Goal: Transaction & Acquisition: Purchase product/service

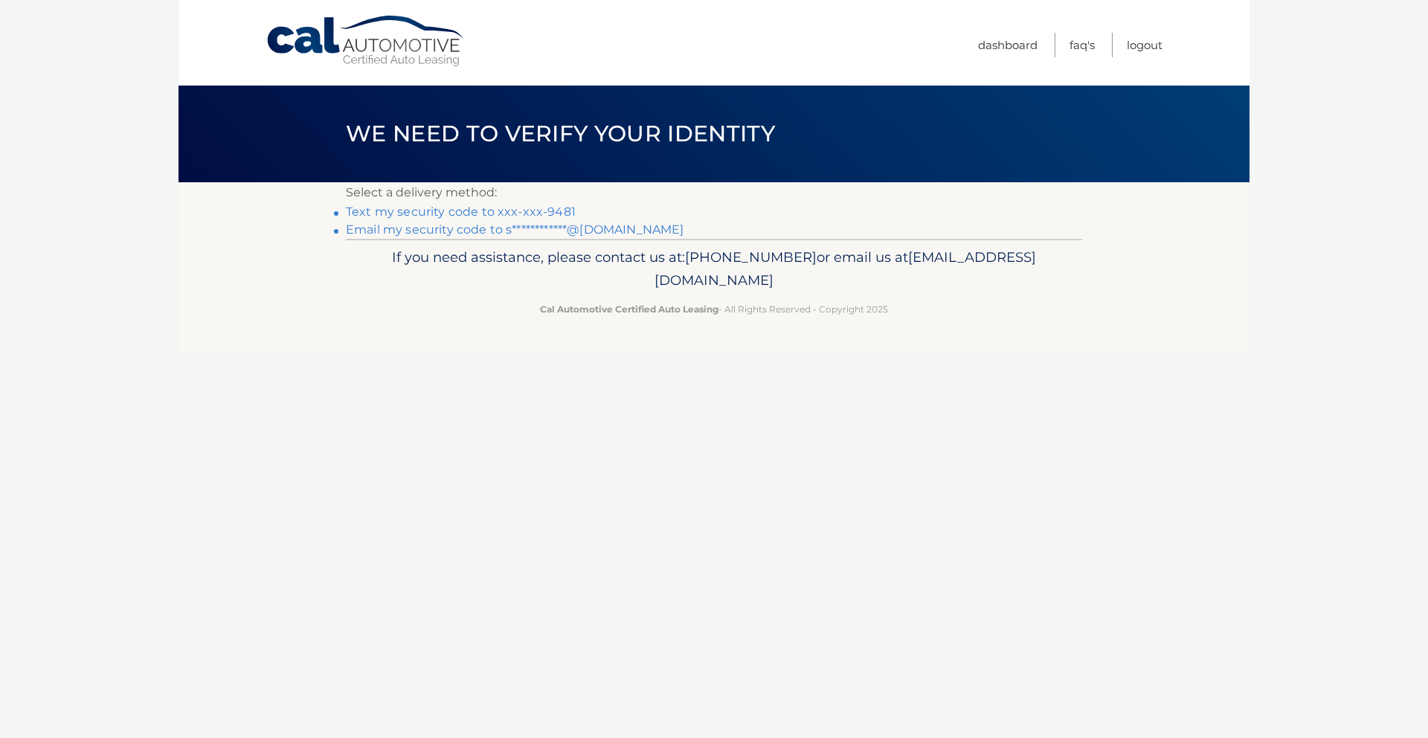
click at [488, 213] on link "Text my security code to xxx-xxx-9481" at bounding box center [461, 212] width 230 height 14
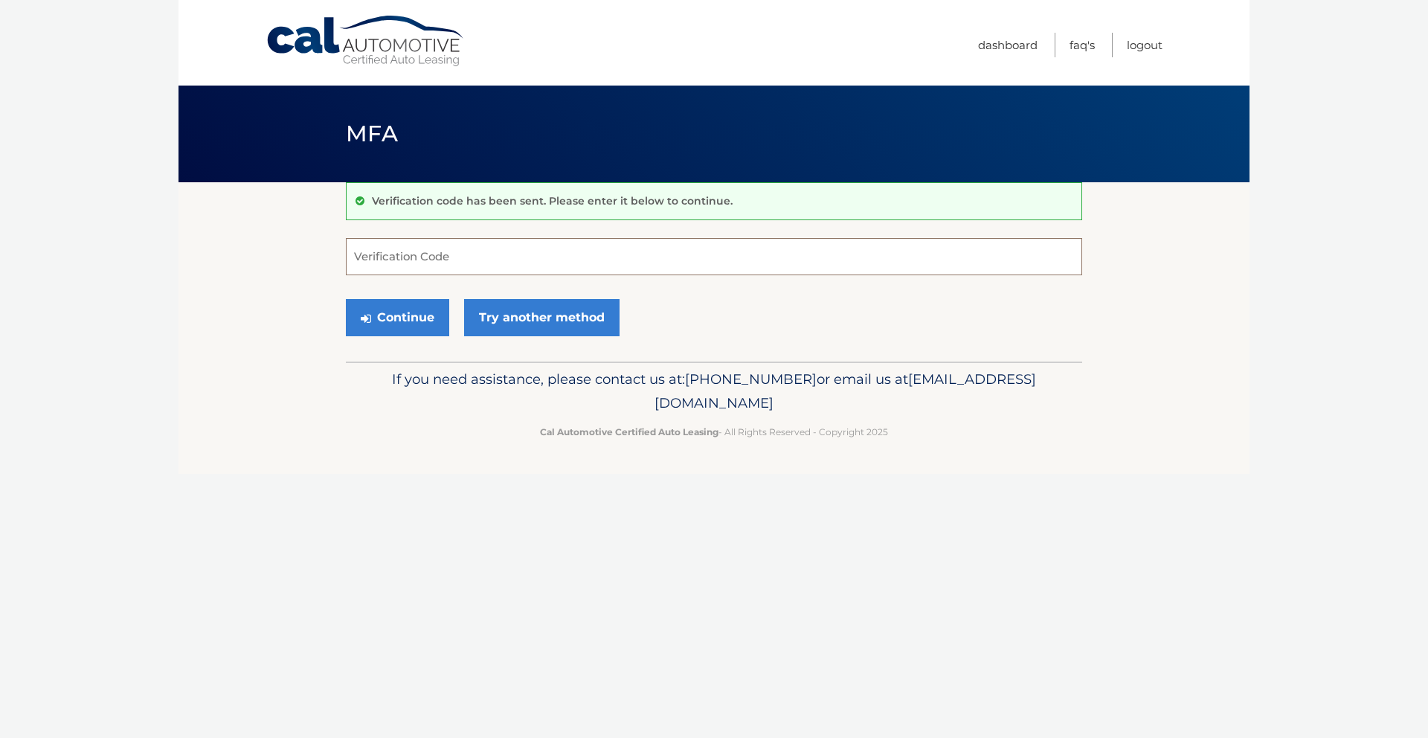
click at [455, 263] on input "Verification Code" at bounding box center [714, 256] width 737 height 37
type input "572735"
click at [406, 315] on button "Continue" at bounding box center [397, 317] width 103 height 37
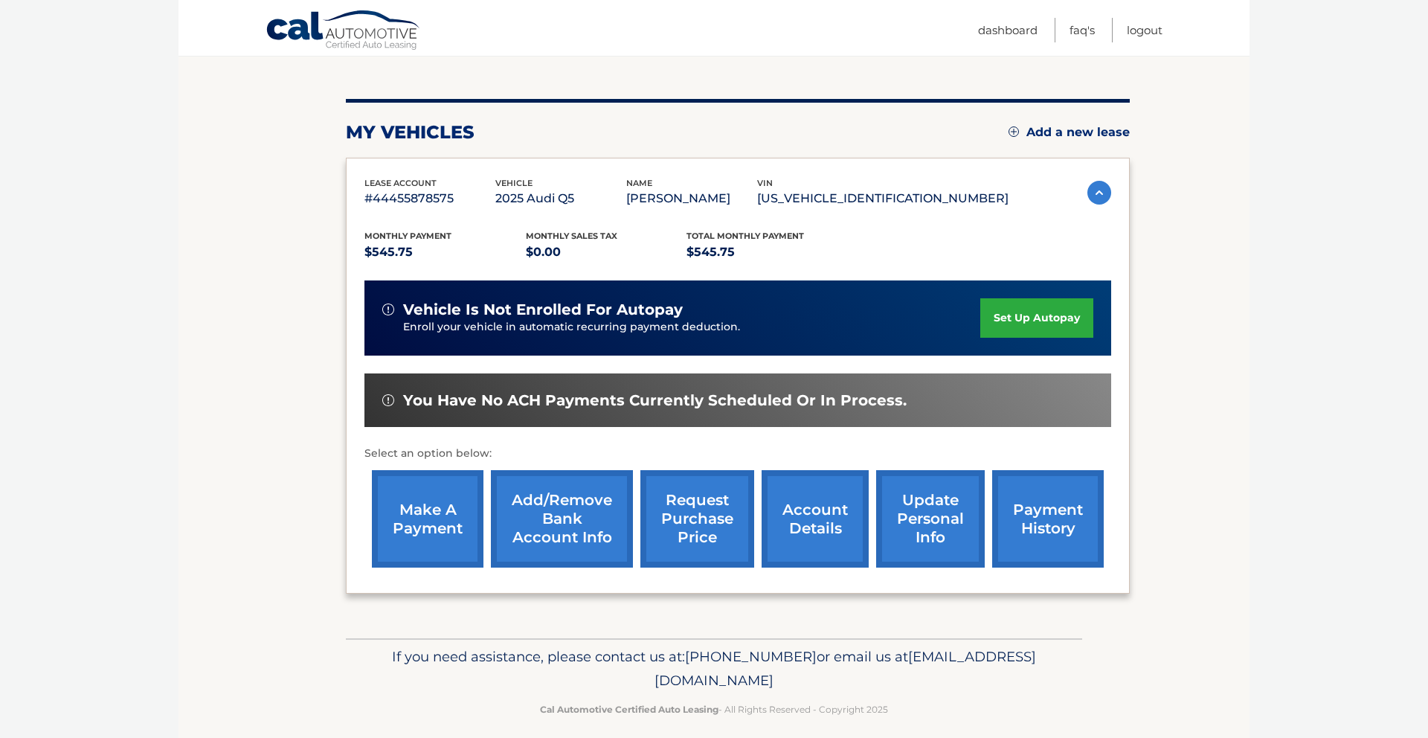
scroll to position [163, 0]
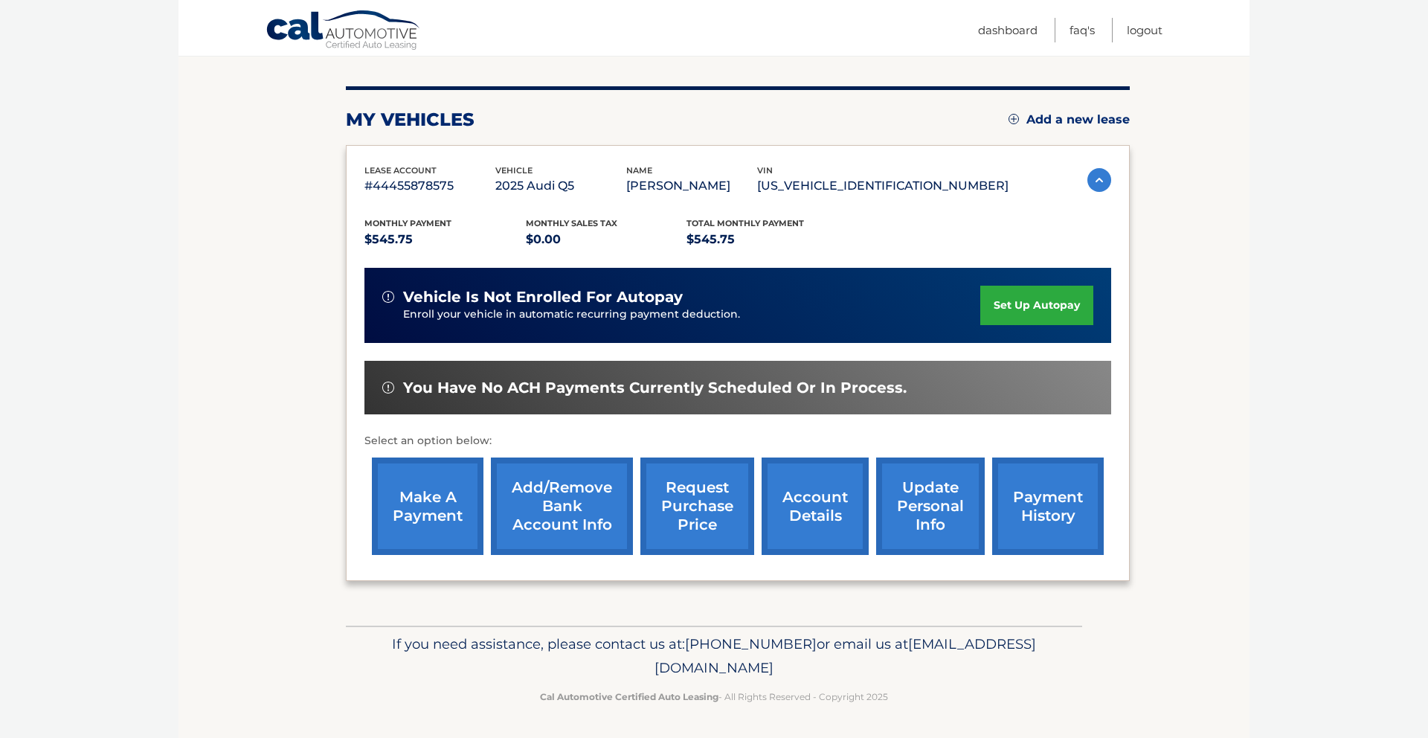
click at [421, 500] on link "make a payment" at bounding box center [428, 506] width 112 height 97
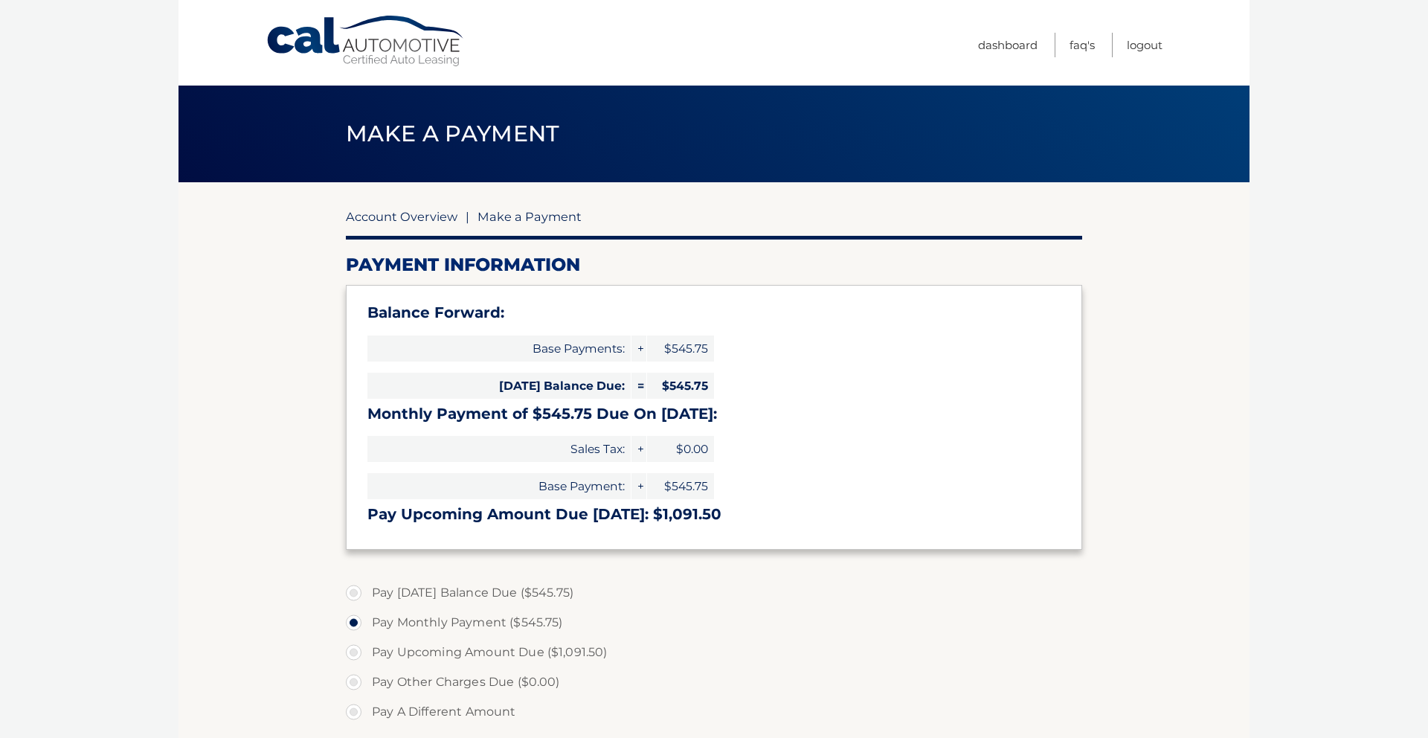
click at [404, 216] on link "Account Overview" at bounding box center [402, 216] width 112 height 15
click at [430, 214] on link "Account Overview" at bounding box center [402, 216] width 112 height 15
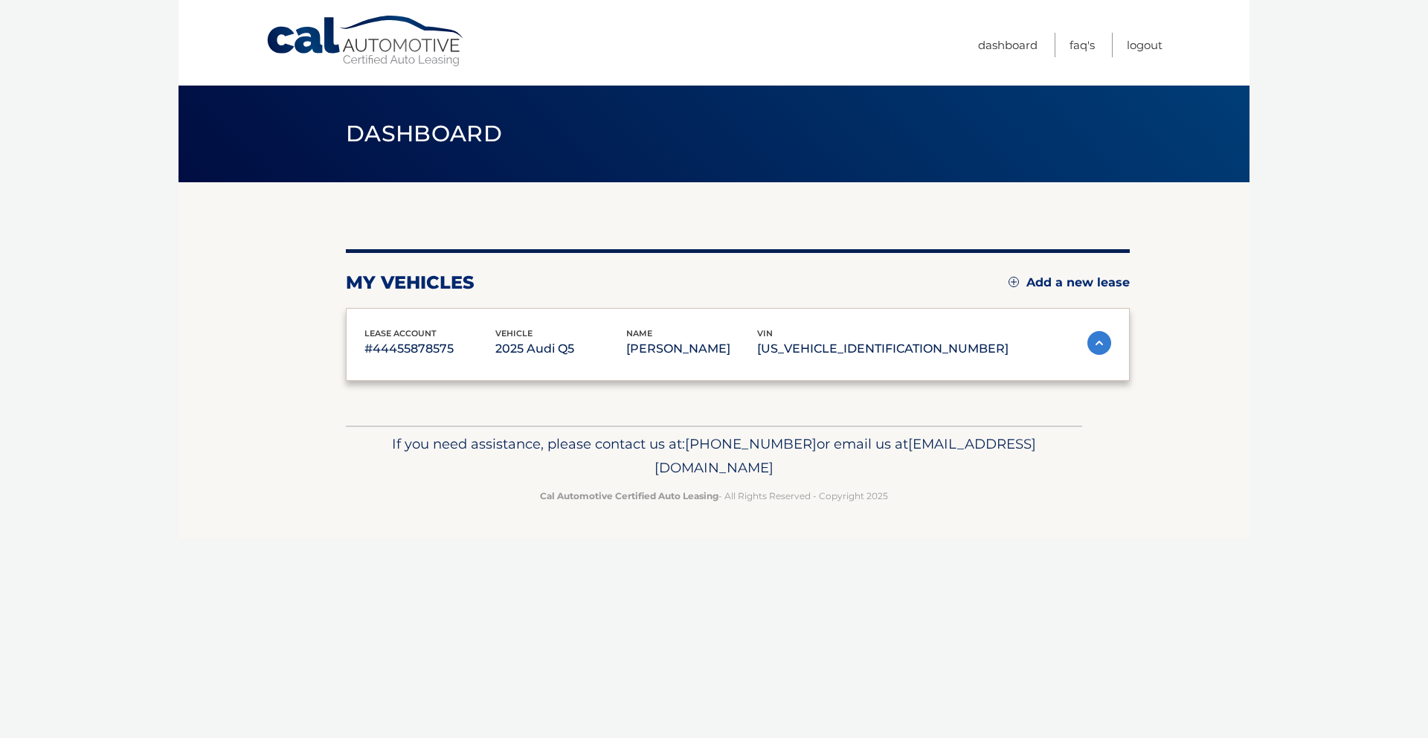
click at [429, 217] on div "my vehicles Add a new lease lease account #44455878575 vehicle 2025 Audi Q5 nam…" at bounding box center [738, 303] width 784 height 243
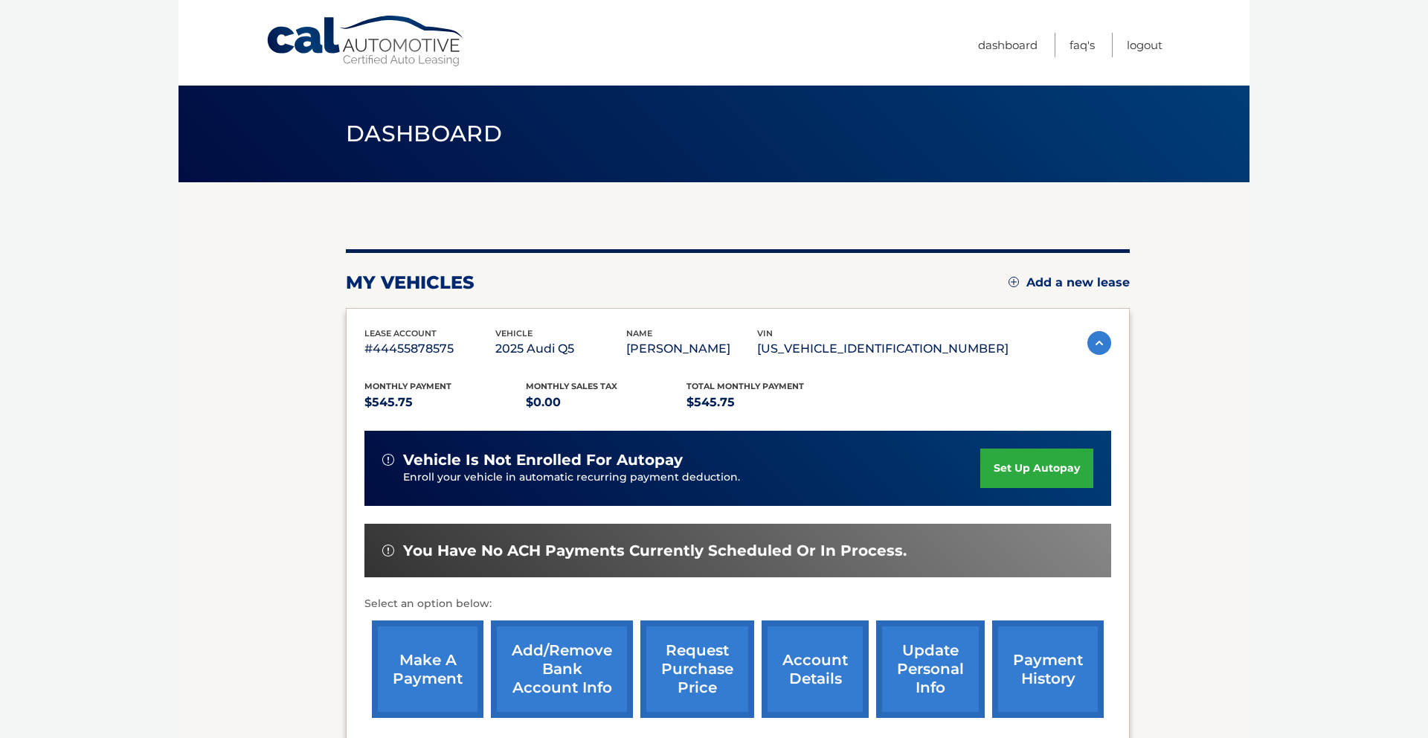
click at [1067, 667] on link "payment history" at bounding box center [1048, 668] width 112 height 97
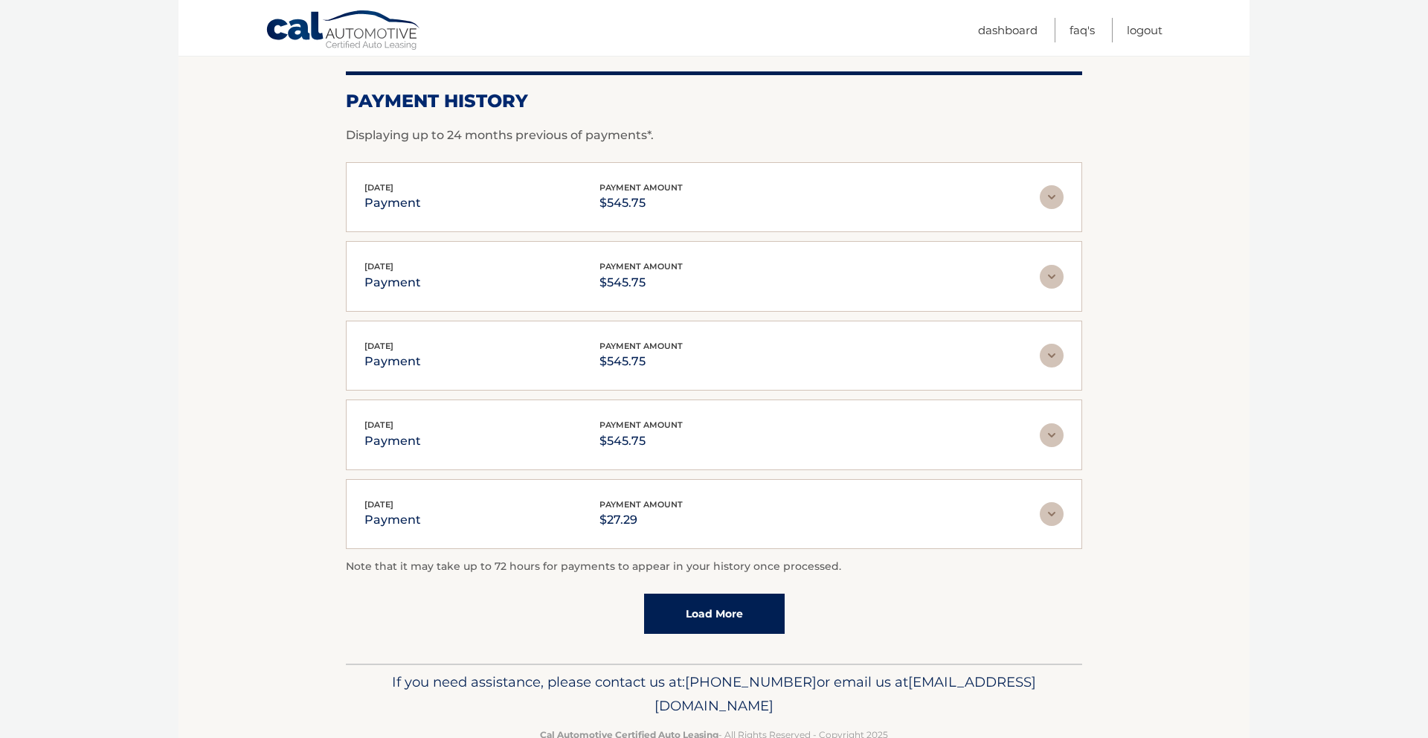
scroll to position [237, 0]
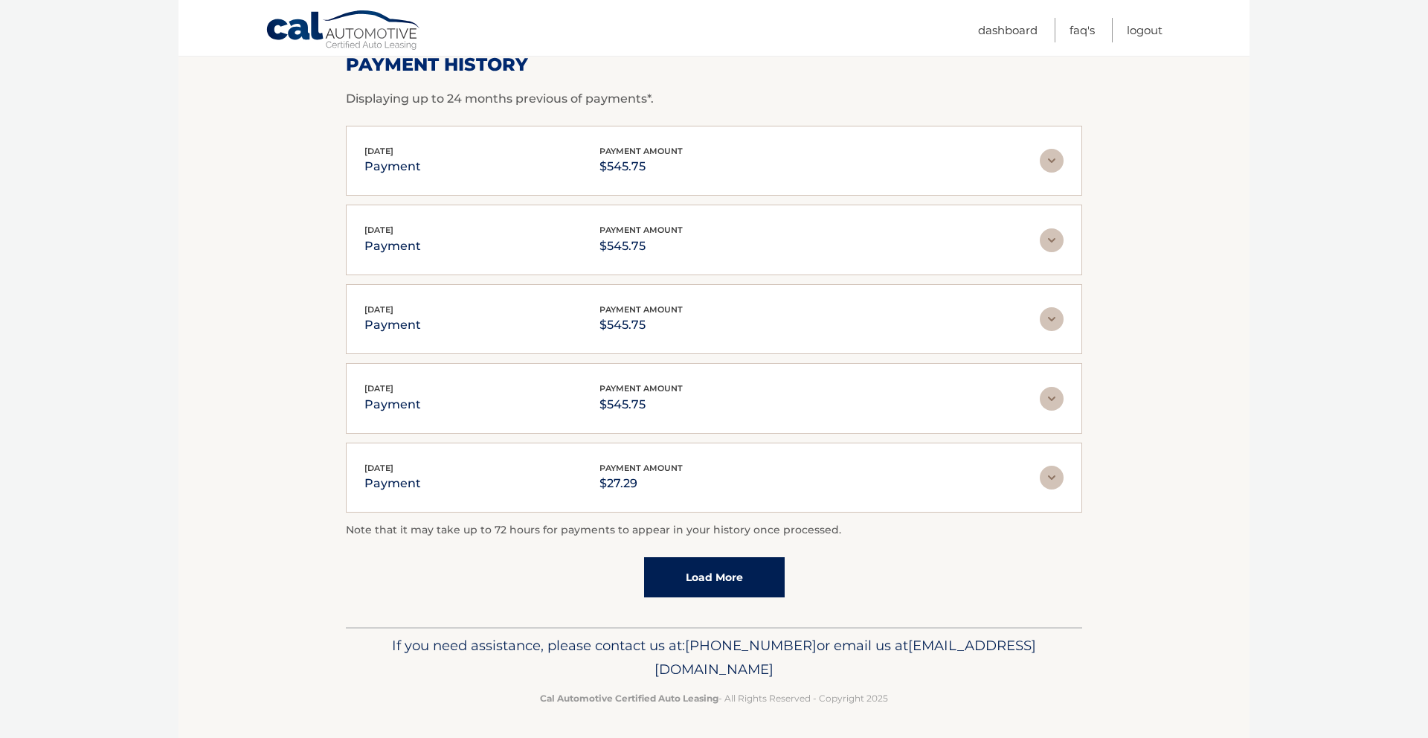
click at [703, 573] on link "Load More" at bounding box center [714, 577] width 141 height 40
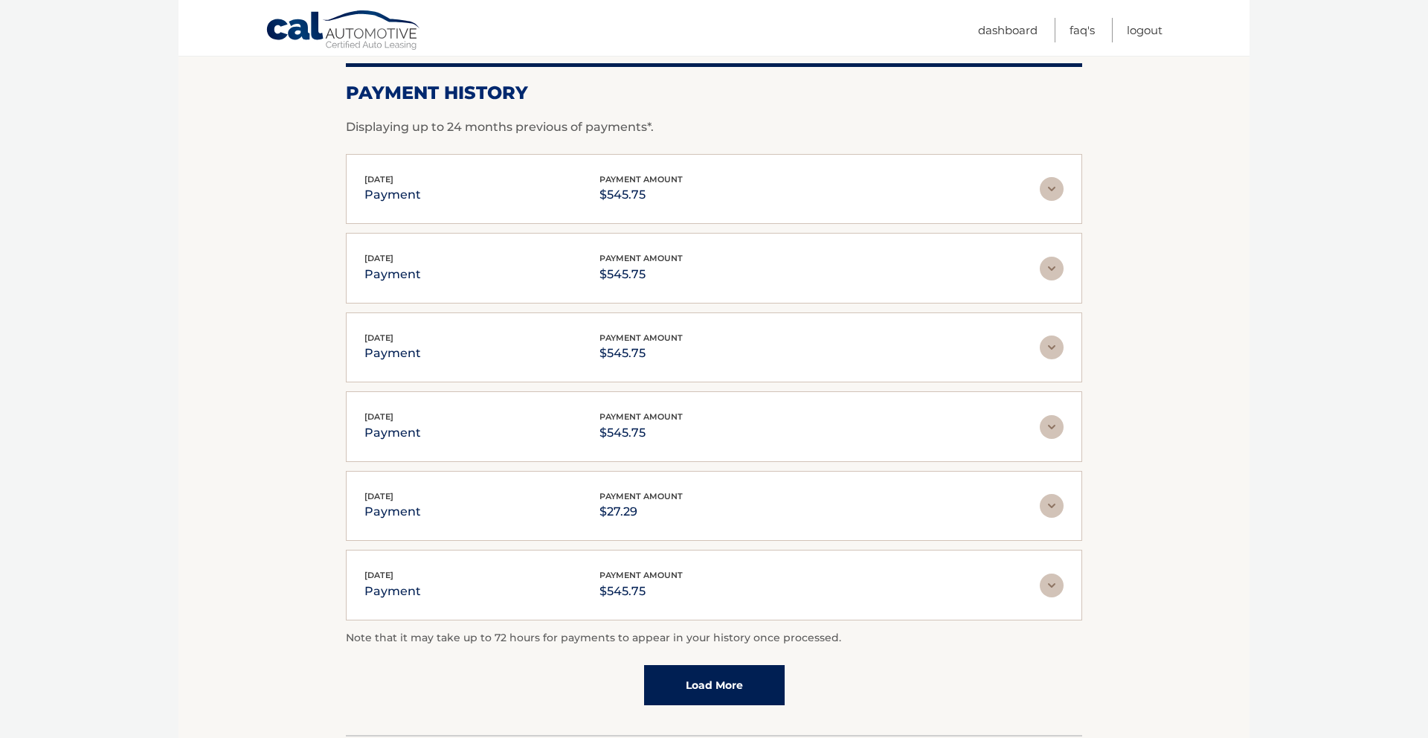
scroll to position [211, 0]
click at [726, 678] on link "Load More" at bounding box center [714, 684] width 141 height 40
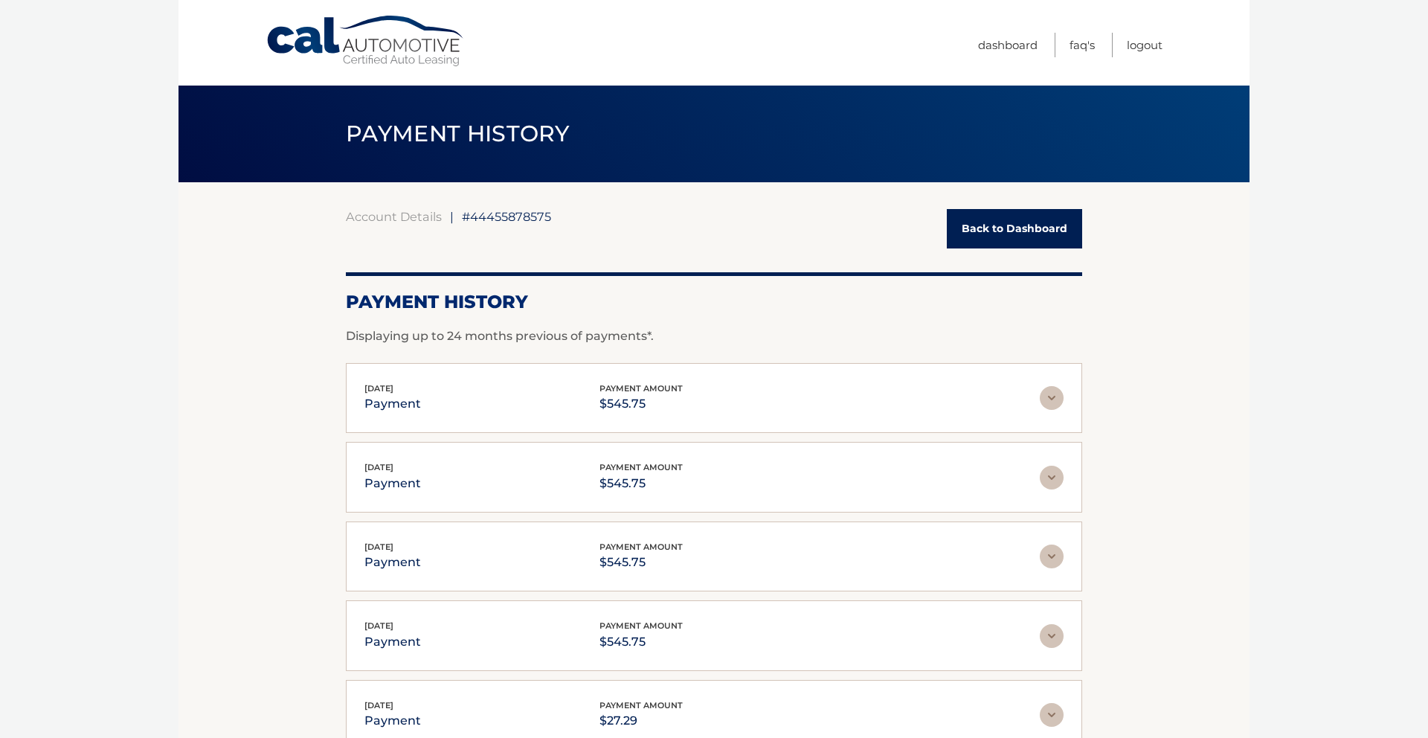
scroll to position [4, 0]
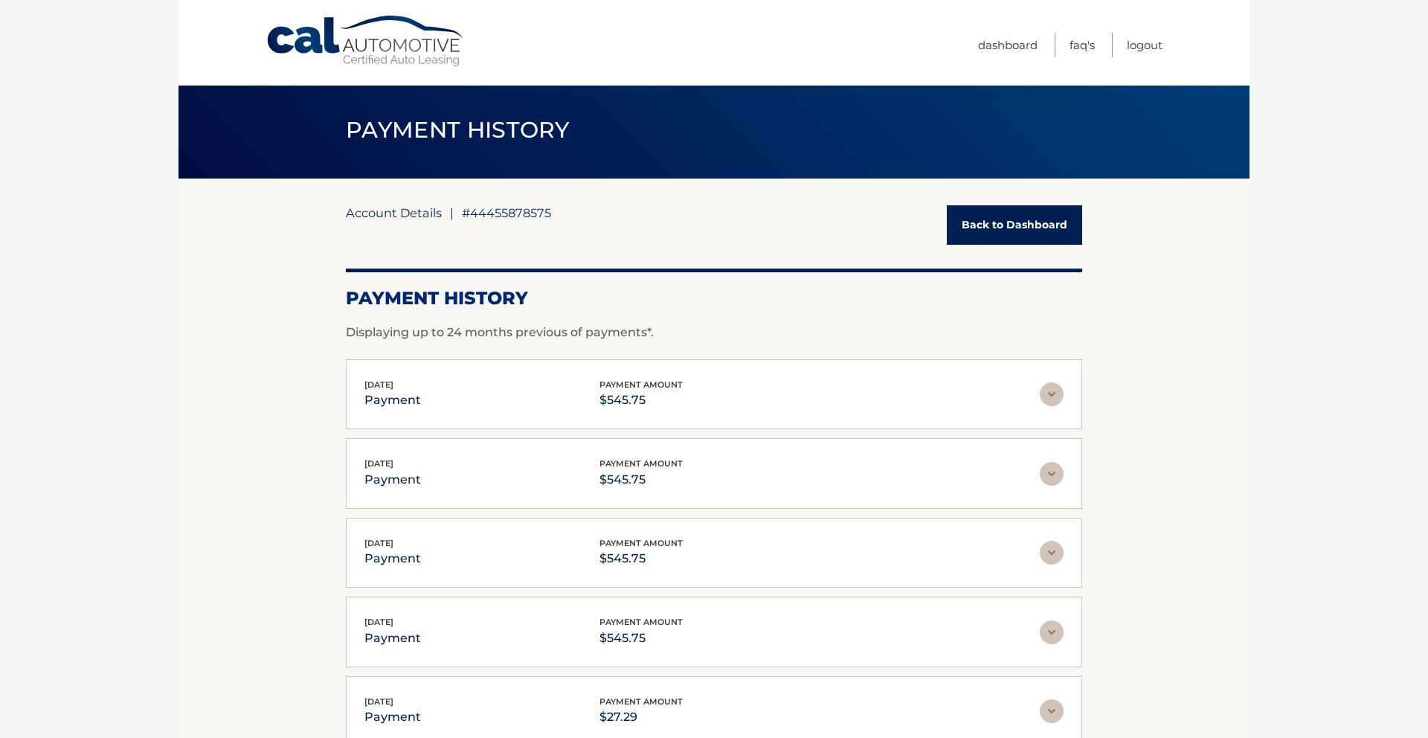
click at [432, 214] on link "Account Details" at bounding box center [394, 212] width 96 height 15
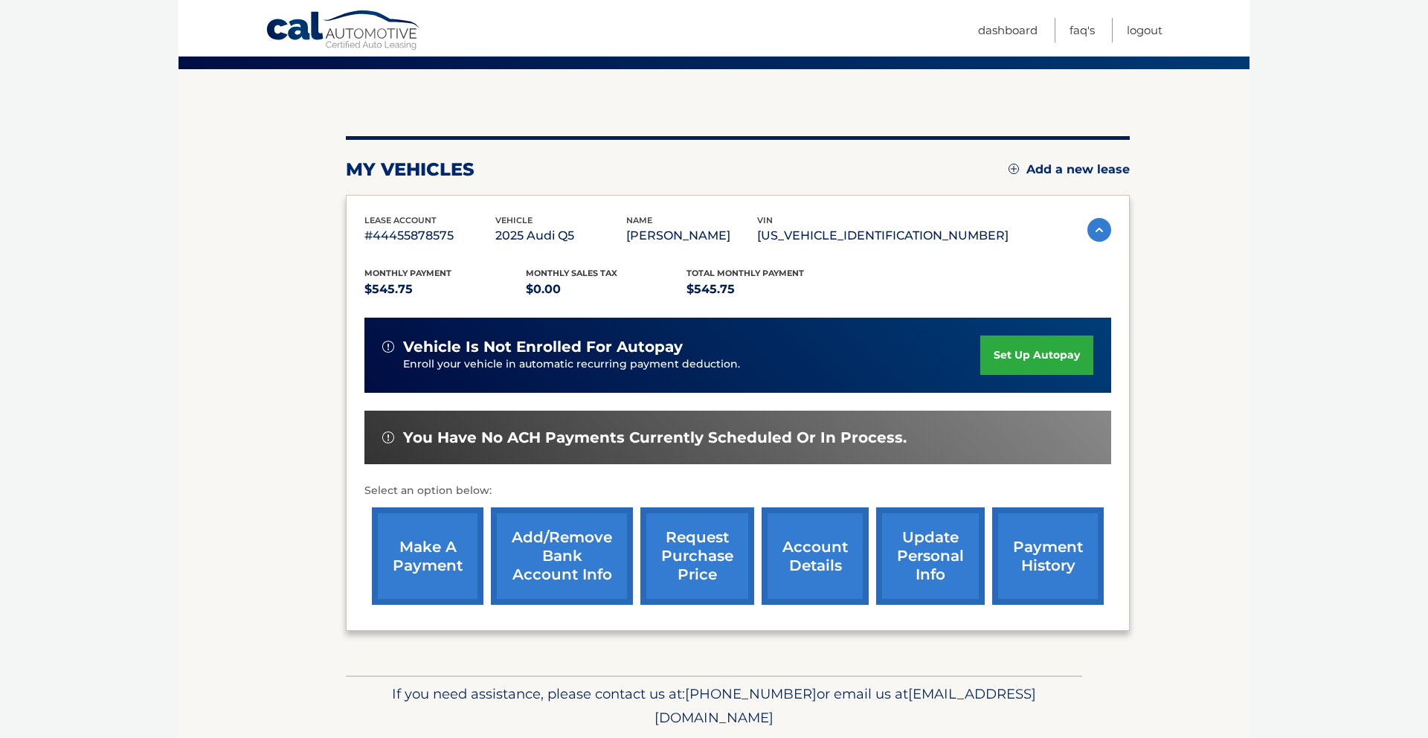
scroll to position [163, 0]
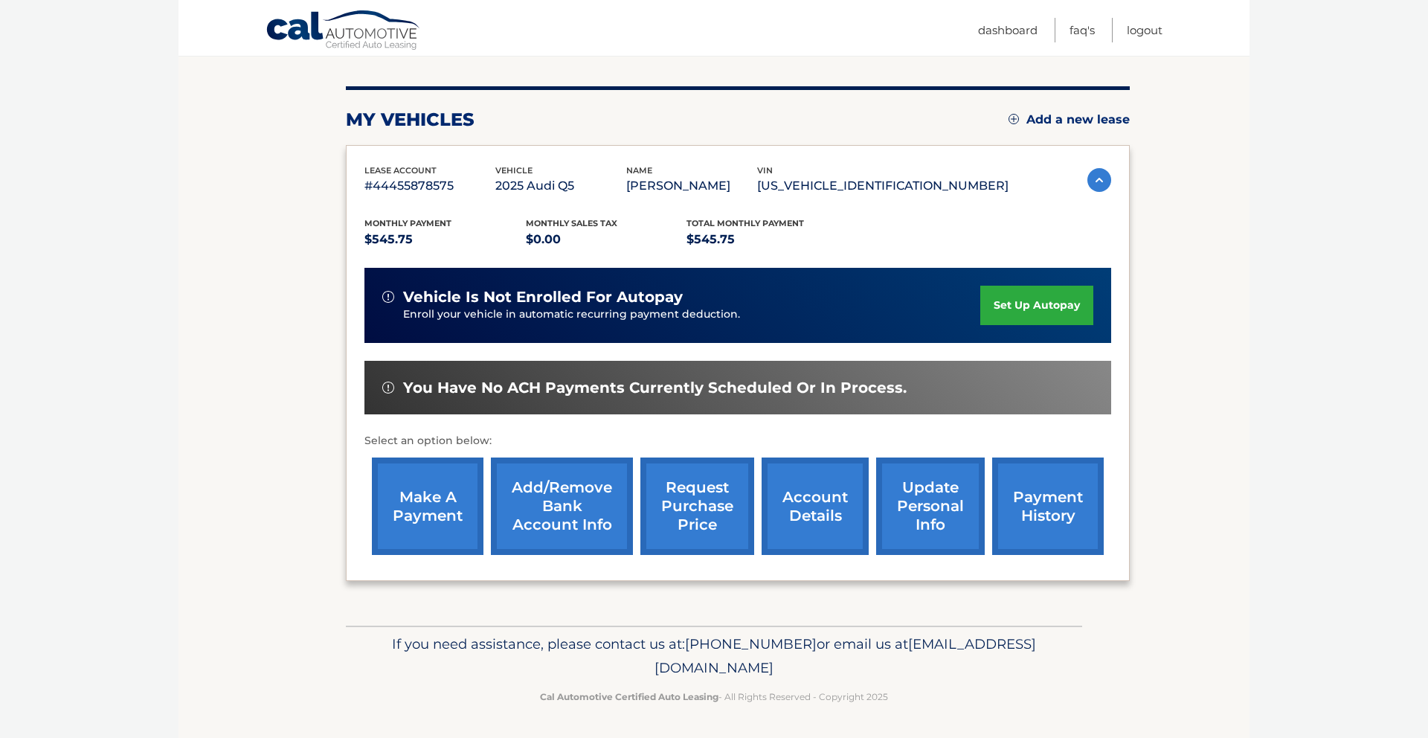
click at [432, 508] on link "make a payment" at bounding box center [428, 506] width 112 height 97
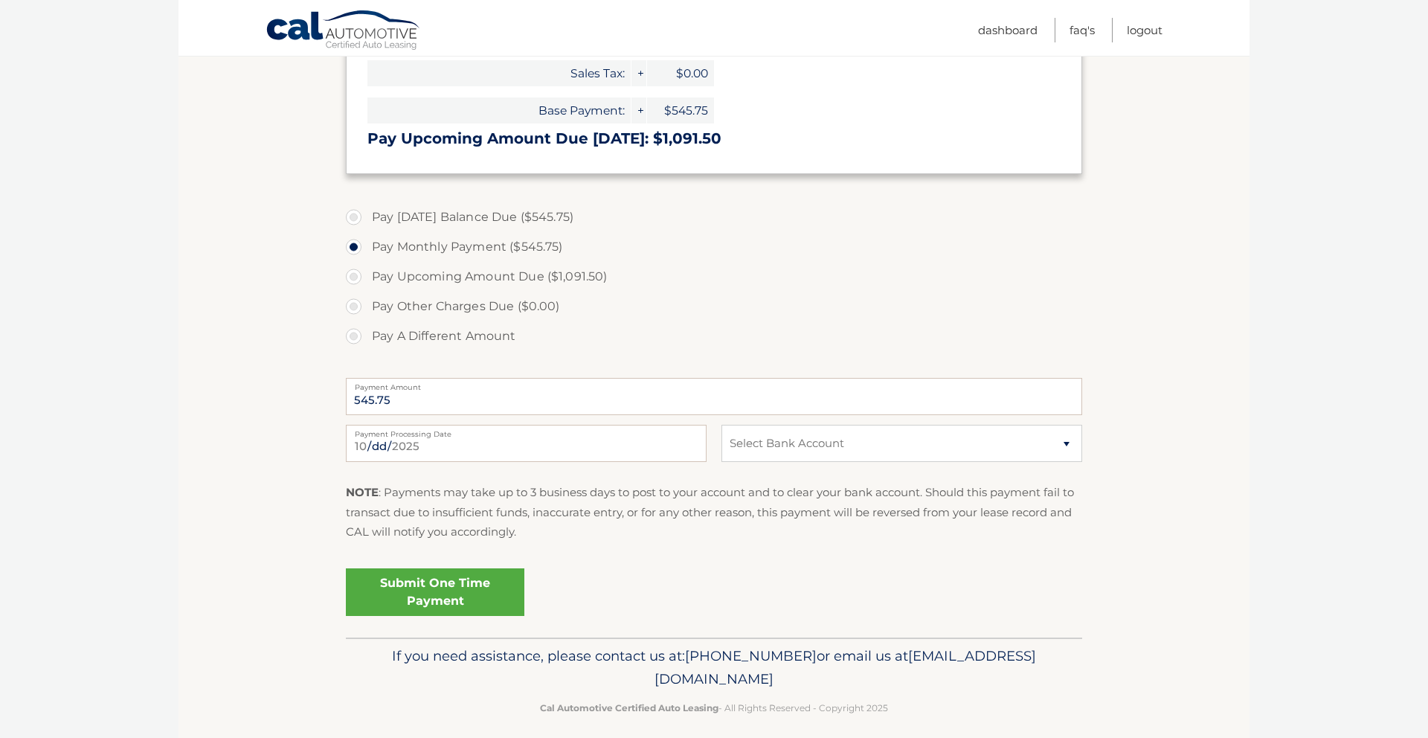
scroll to position [388, 0]
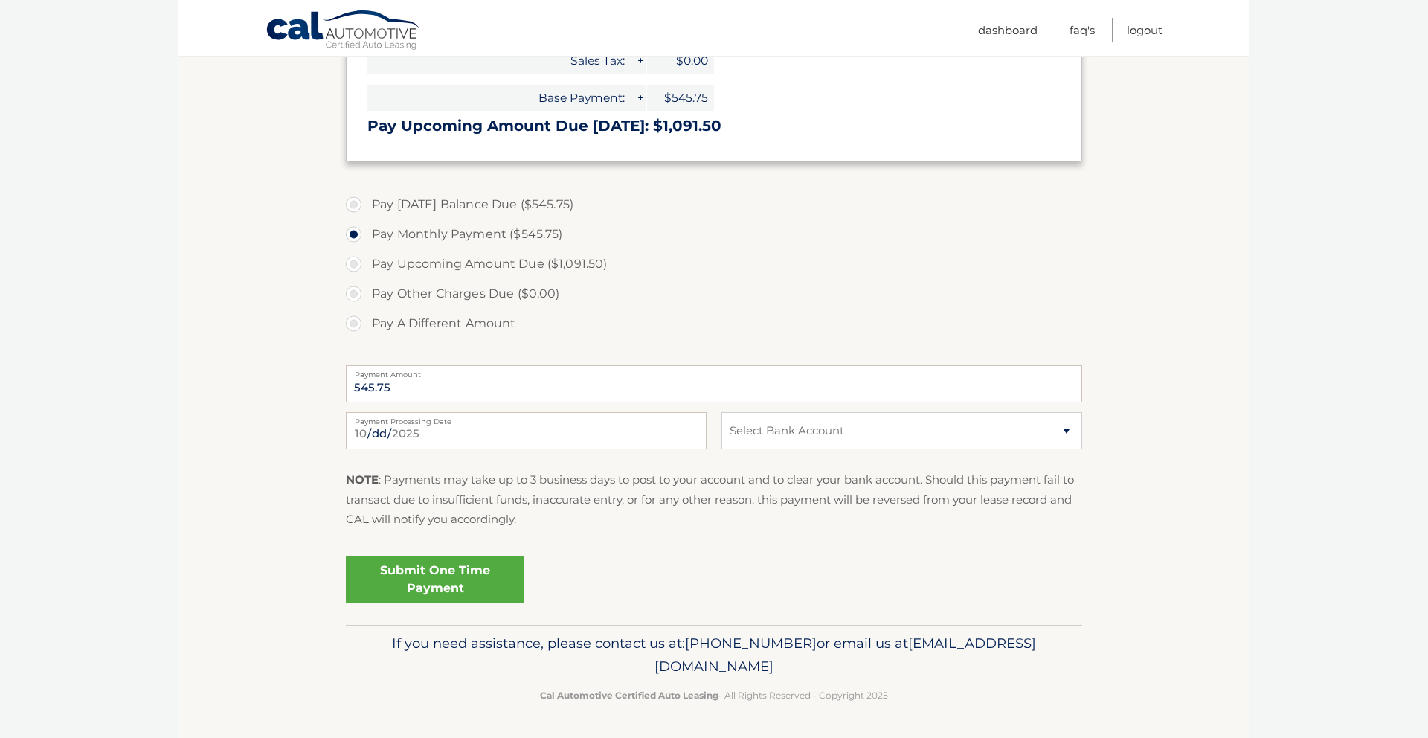
click at [436, 576] on link "Submit One Time Payment" at bounding box center [435, 580] width 179 height 48
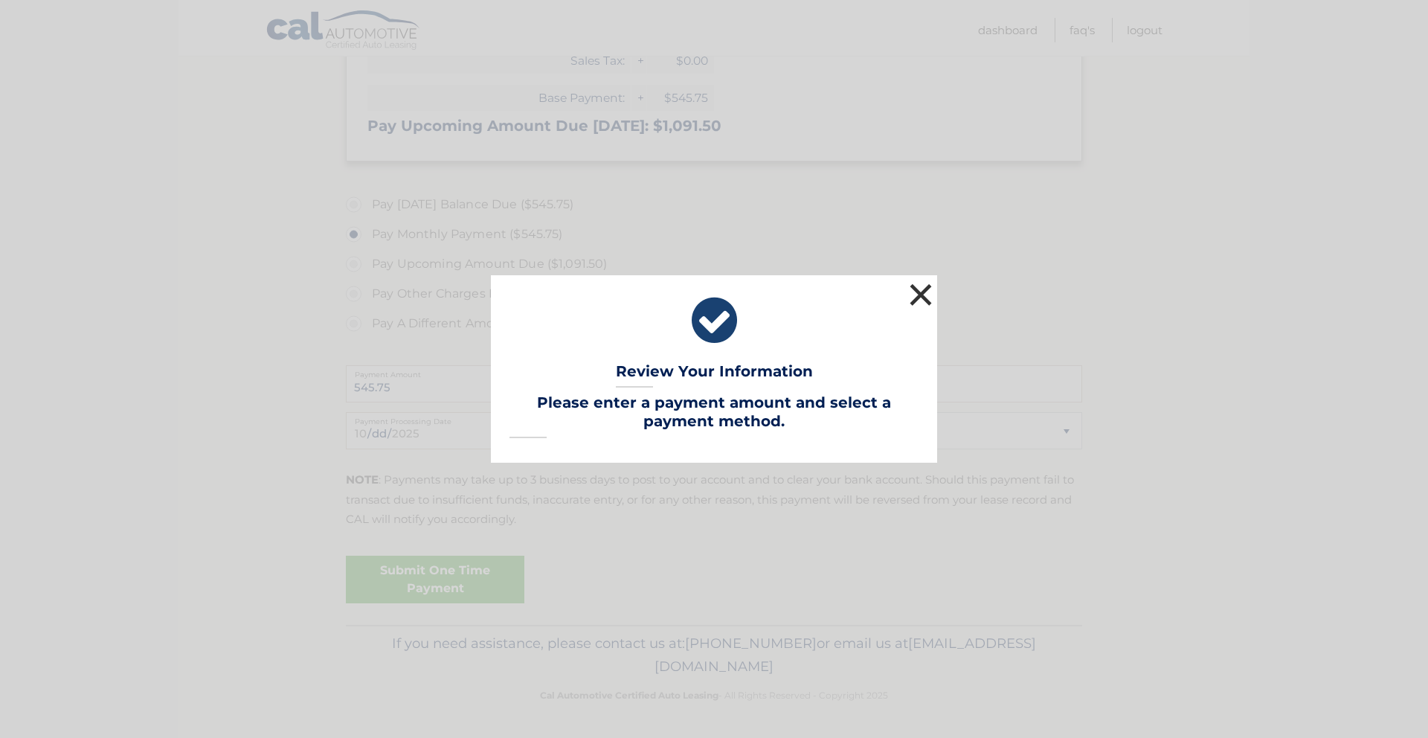
click at [925, 288] on button "×" at bounding box center [921, 295] width 30 height 30
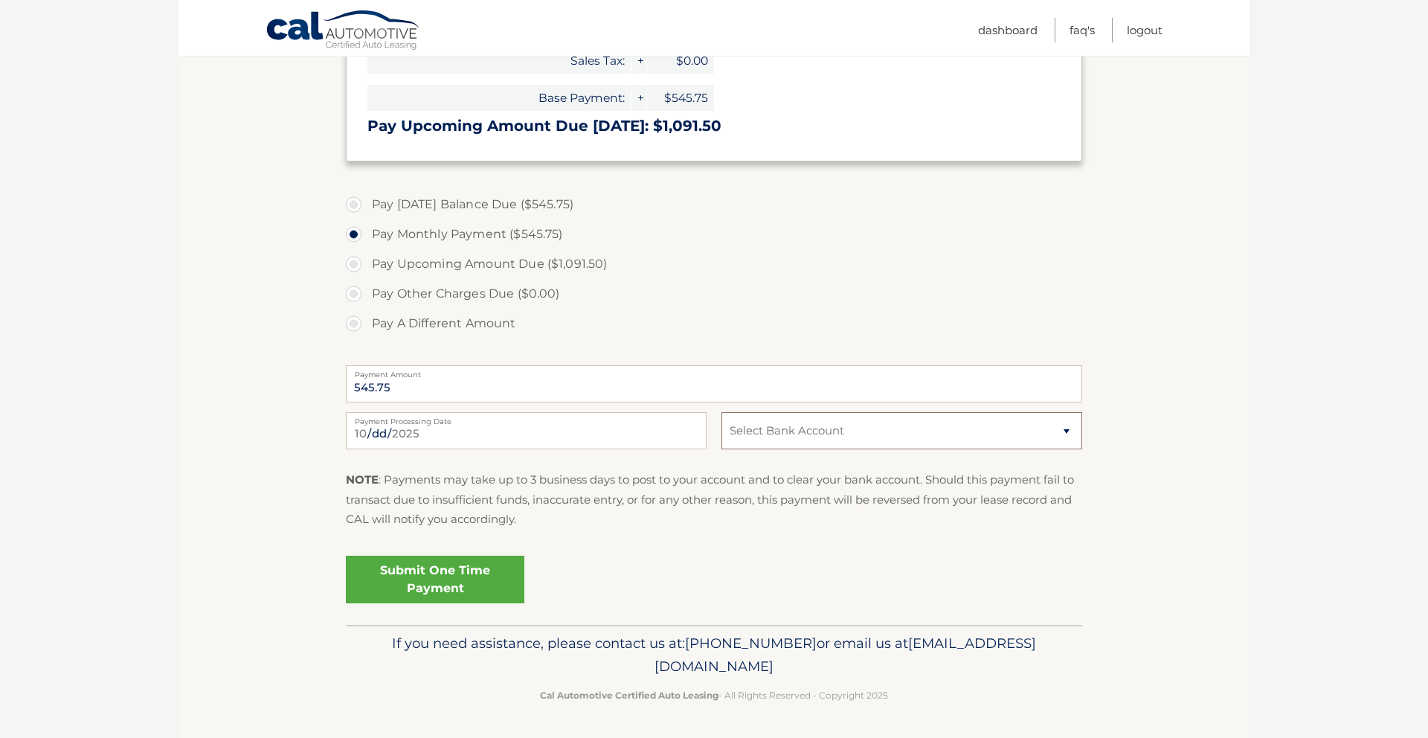
click at [924, 427] on select "Select Bank Account Checking TD BANK NA *****1377 Checking CITIBANK NA *****4991" at bounding box center [902, 430] width 361 height 37
select select "ZWUwY2Q1MTctZmYxOS00ZDBkLTg4ZjItZTdhZWNlMzJjMDc3"
click at [434, 571] on link "Submit One Time Payment" at bounding box center [435, 580] width 179 height 48
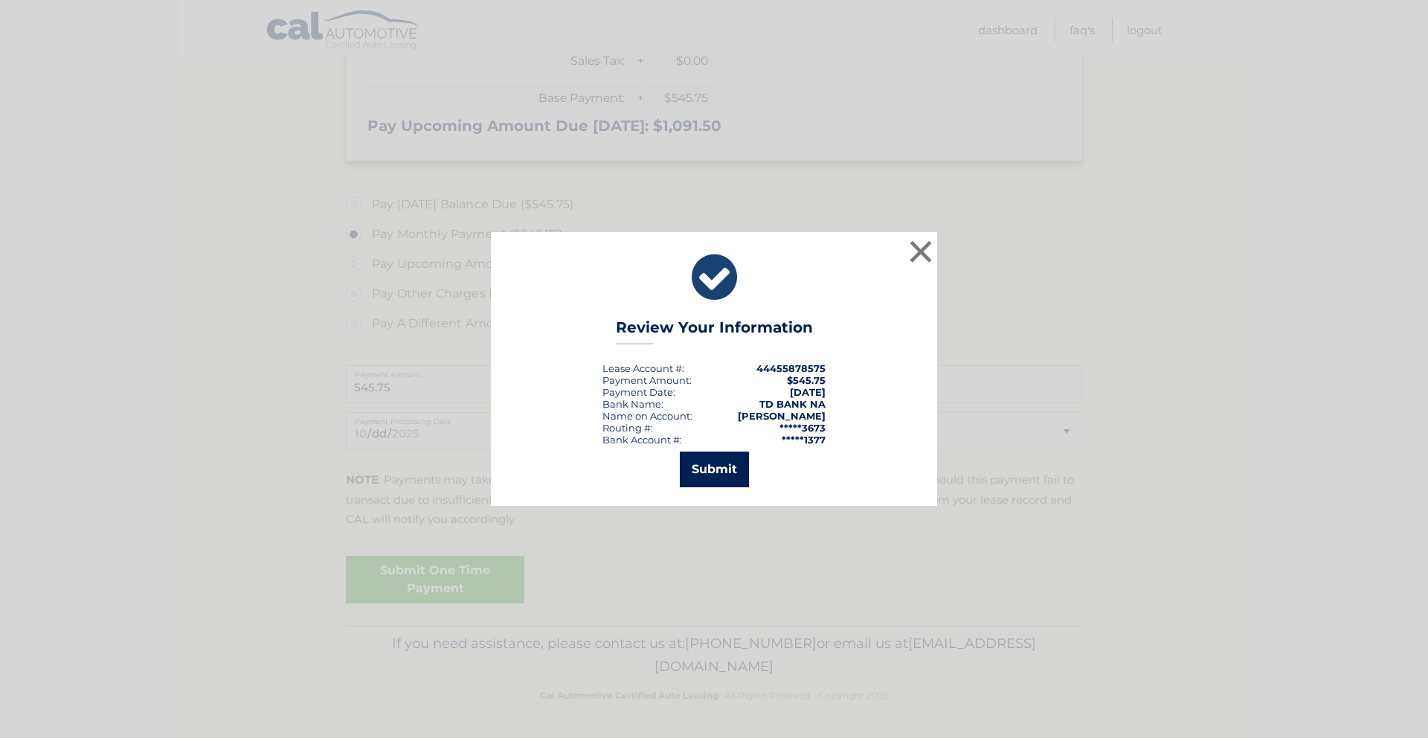
click at [708, 466] on button "Submit" at bounding box center [714, 470] width 69 height 36
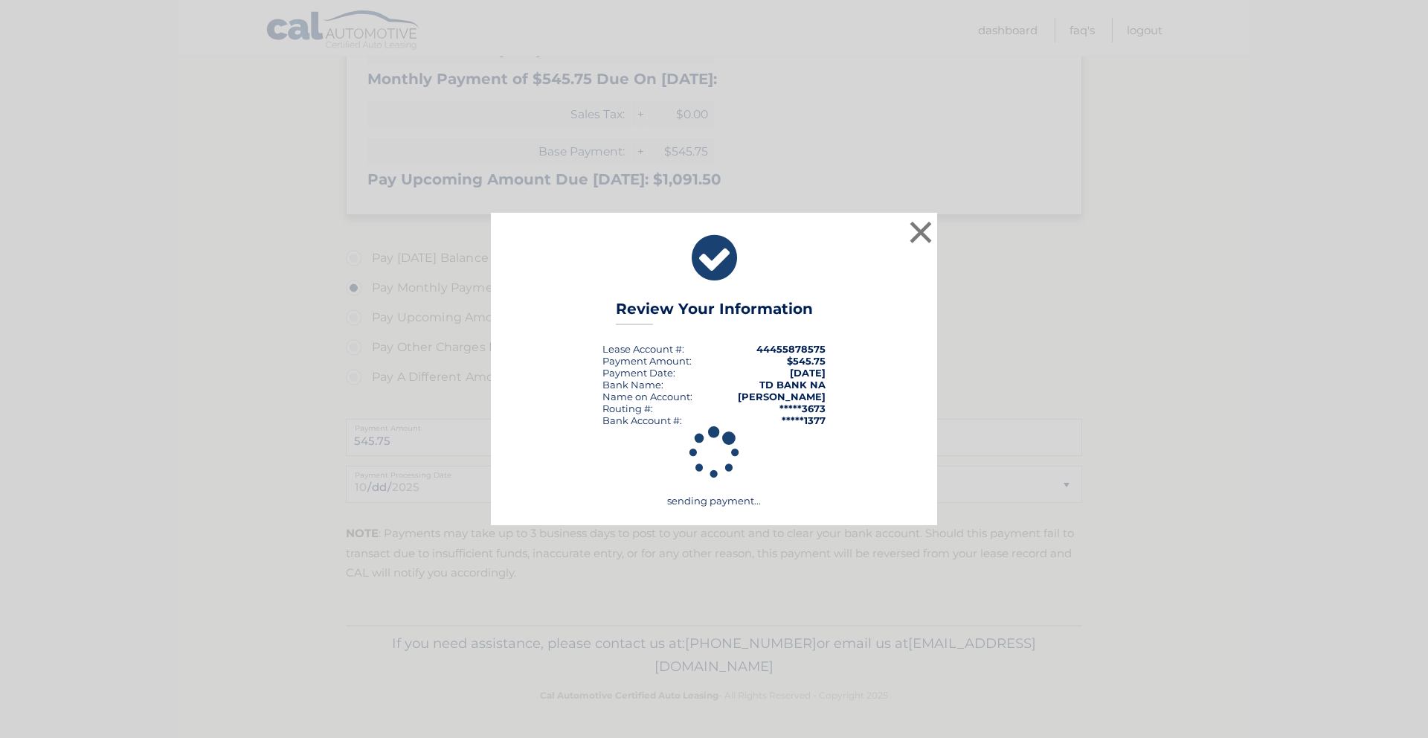
scroll to position [335, 0]
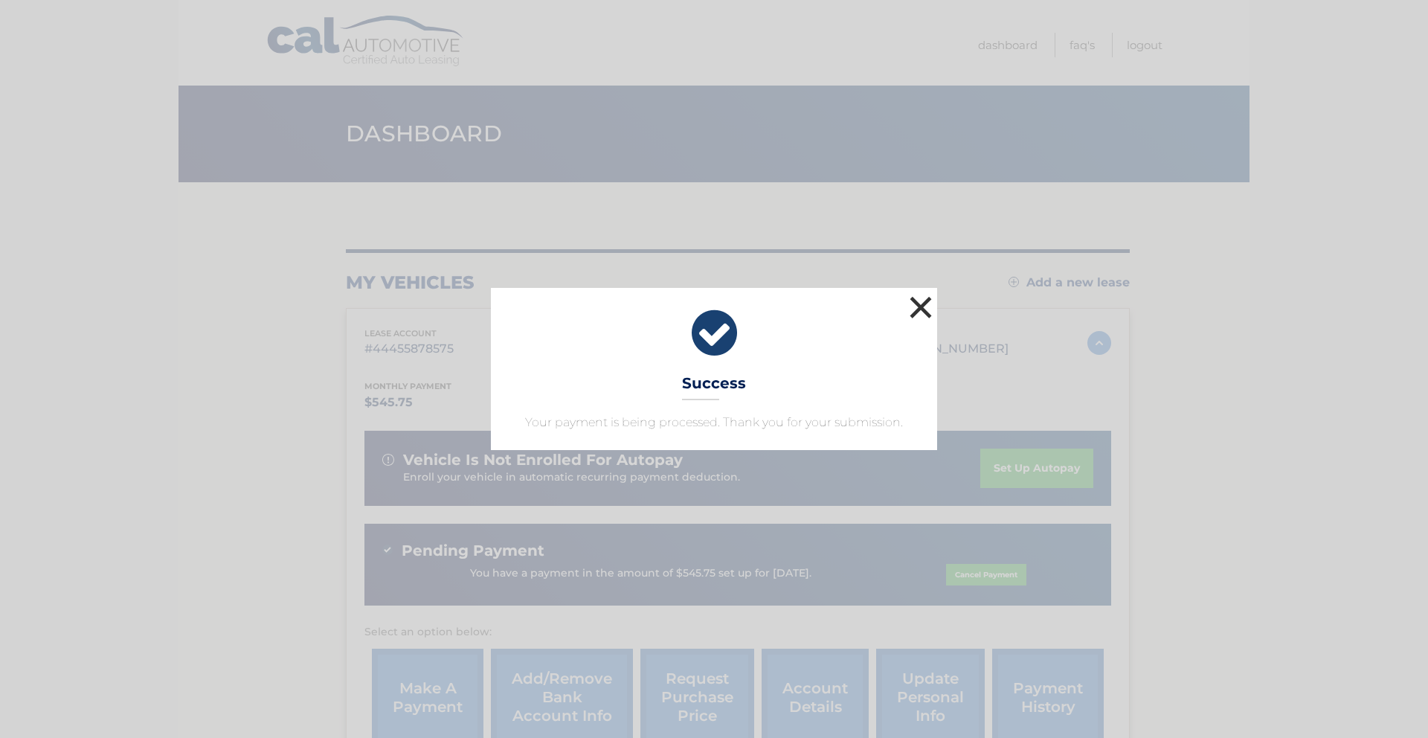
click at [923, 303] on button "×" at bounding box center [921, 307] width 30 height 30
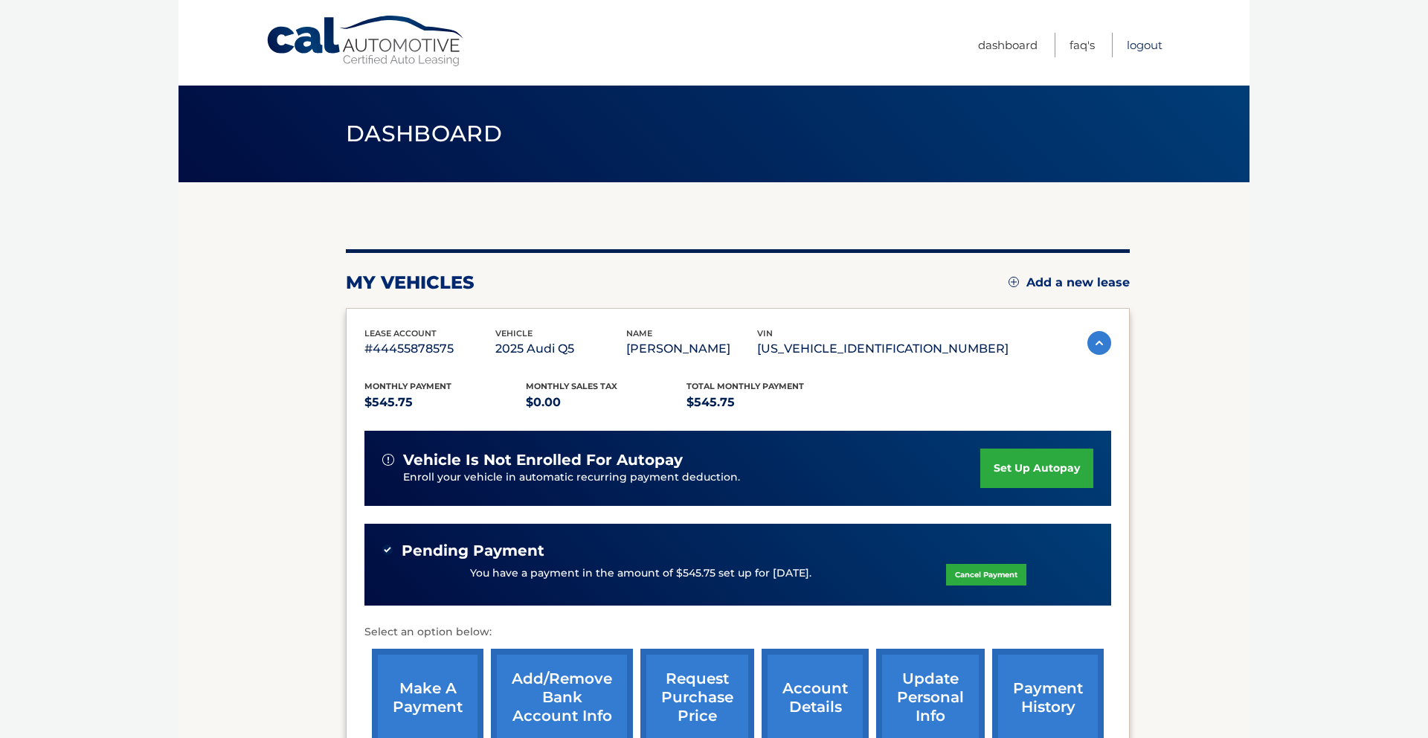
click at [1143, 43] on link "Logout" at bounding box center [1145, 45] width 36 height 25
